Goal: Find specific page/section: Find specific page/section

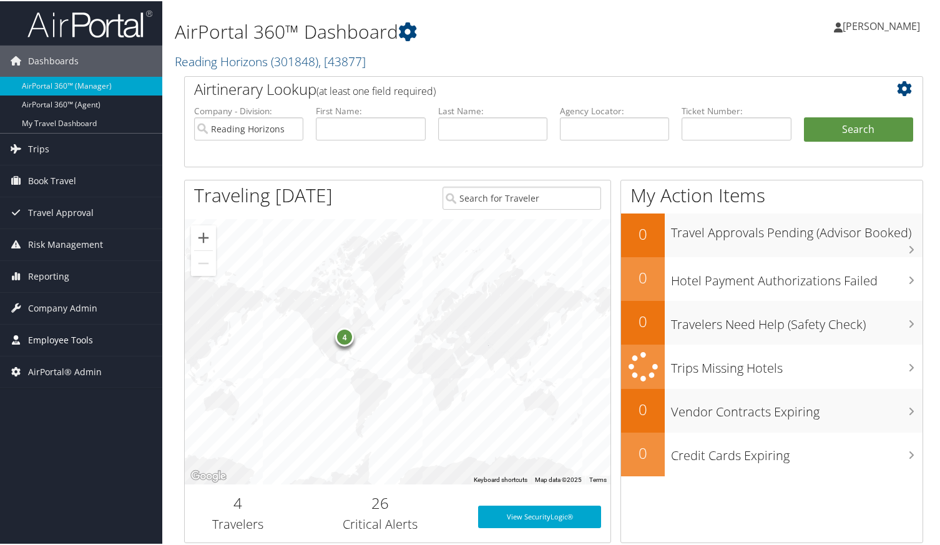
click at [37, 333] on span "Employee Tools" at bounding box center [60, 338] width 65 height 31
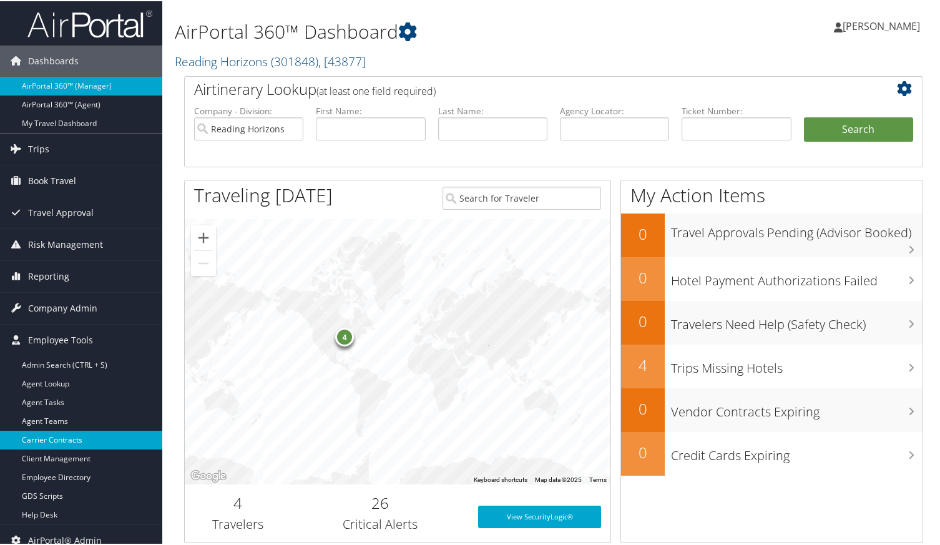
click at [74, 433] on link "Carrier Contracts" at bounding box center [81, 438] width 162 height 19
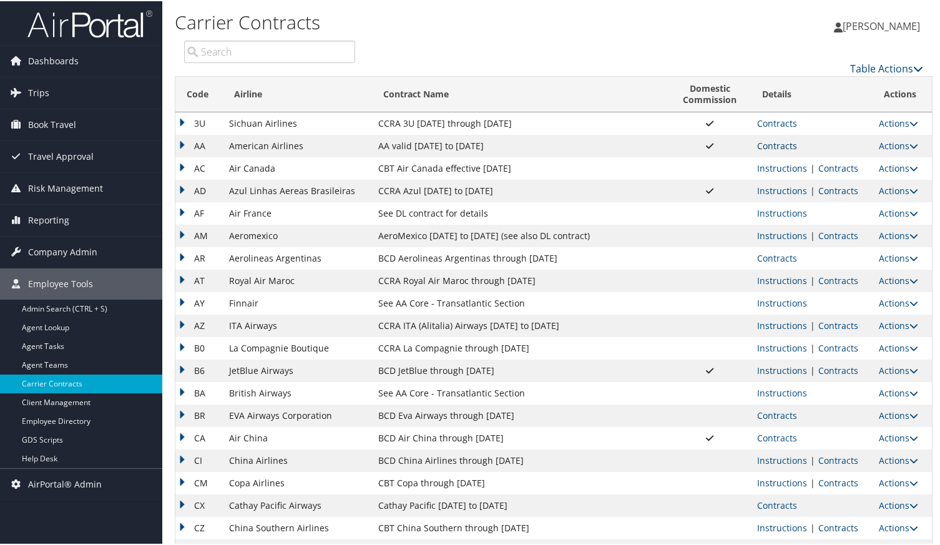
click at [773, 143] on link "Contracts" at bounding box center [777, 145] width 40 height 12
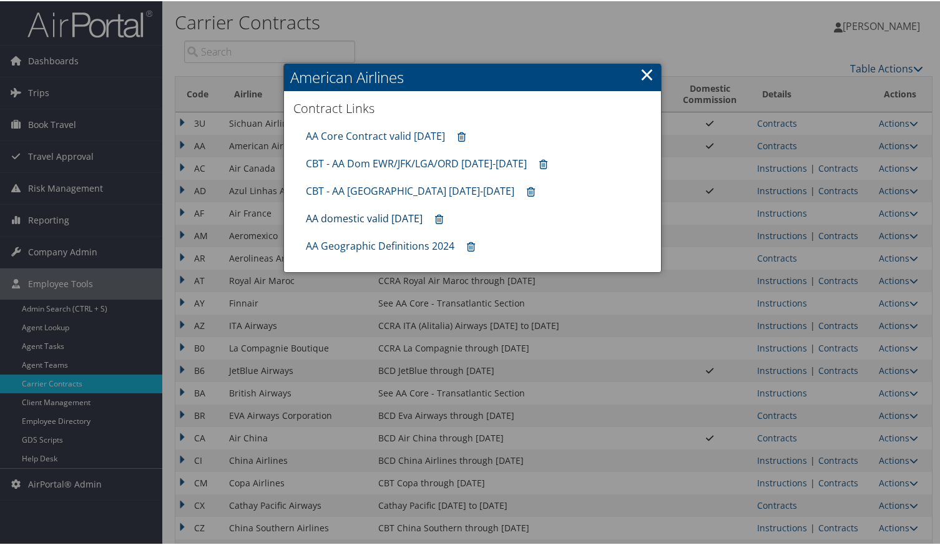
click at [371, 218] on link "AA domestic valid [DATE]" at bounding box center [364, 217] width 117 height 14
